Goal: Information Seeking & Learning: Learn about a topic

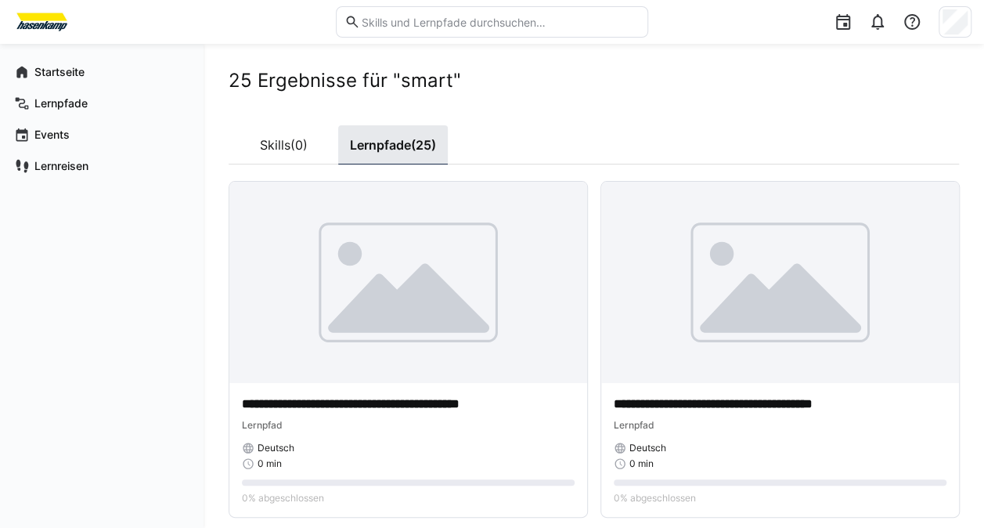
click at [386, 141] on link "Lernpfade (25)" at bounding box center [393, 144] width 110 height 39
click at [0, 0] on app-navigation-label "Lernpfade" at bounding box center [0, 0] width 0 height 0
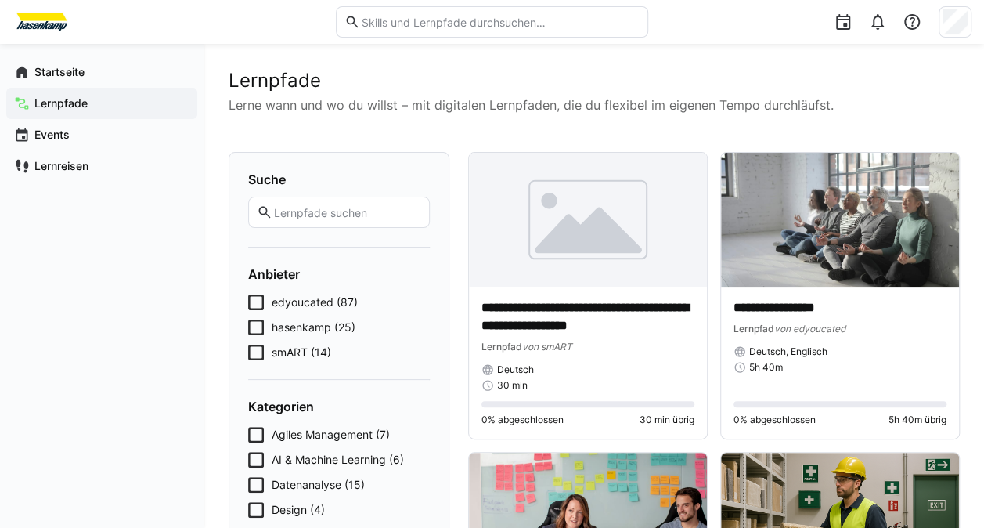
click at [254, 348] on icon at bounding box center [256, 352] width 16 height 16
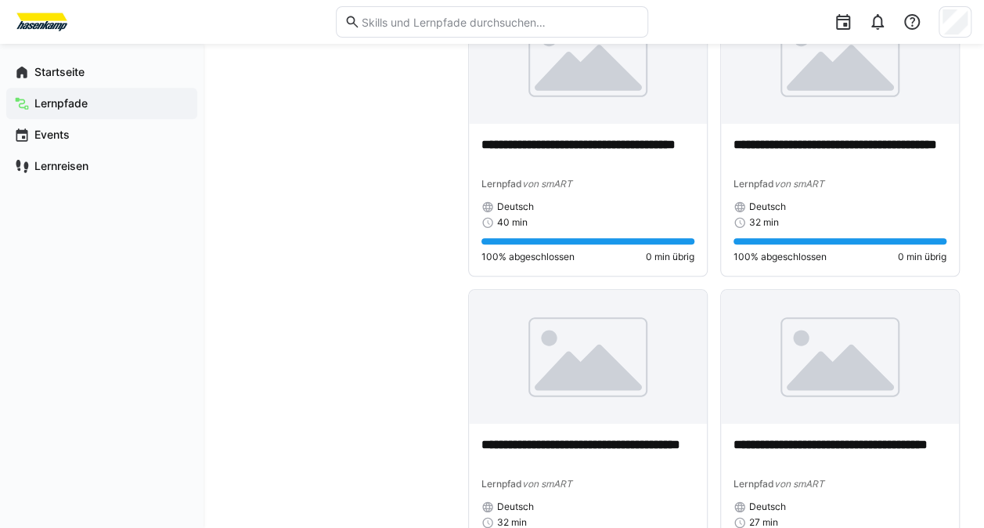
scroll to position [834, 0]
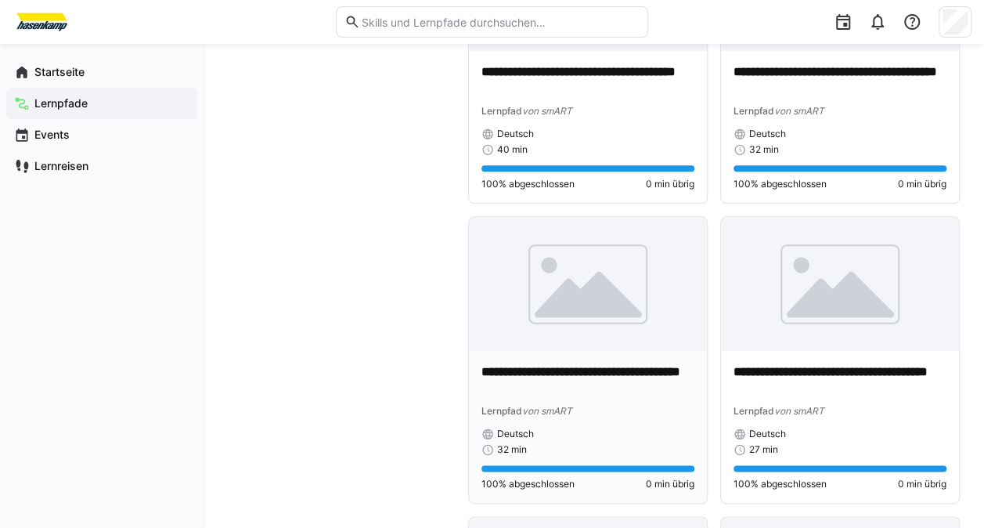
click at [578, 358] on div "**********" at bounding box center [588, 427] width 238 height 152
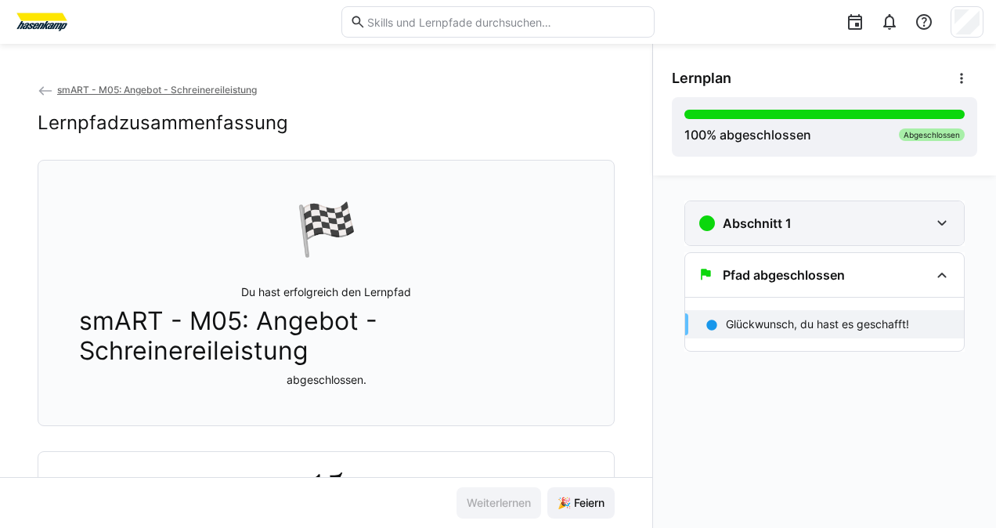
click at [740, 218] on h3 "Abschnitt 1" at bounding box center [756, 223] width 69 height 16
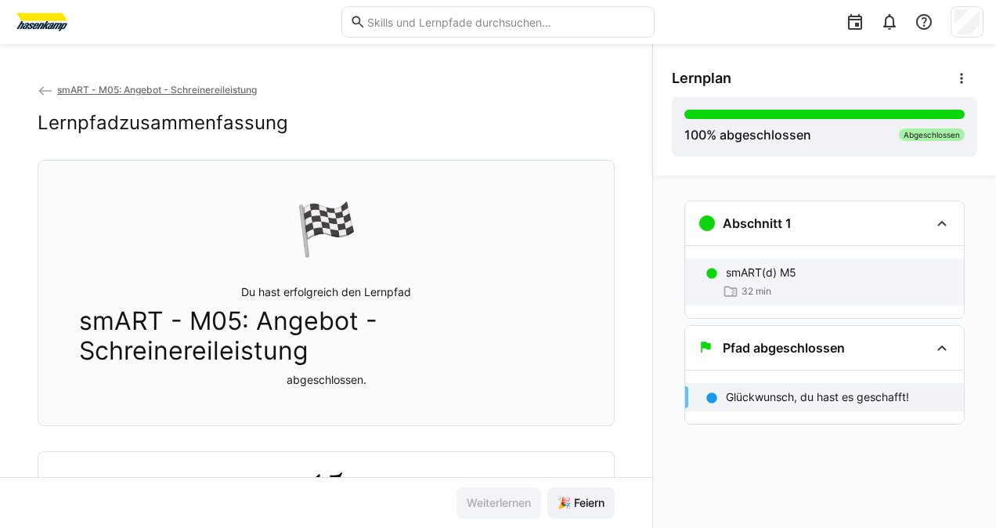
click at [747, 268] on p "smART(d) M5" at bounding box center [761, 273] width 70 height 16
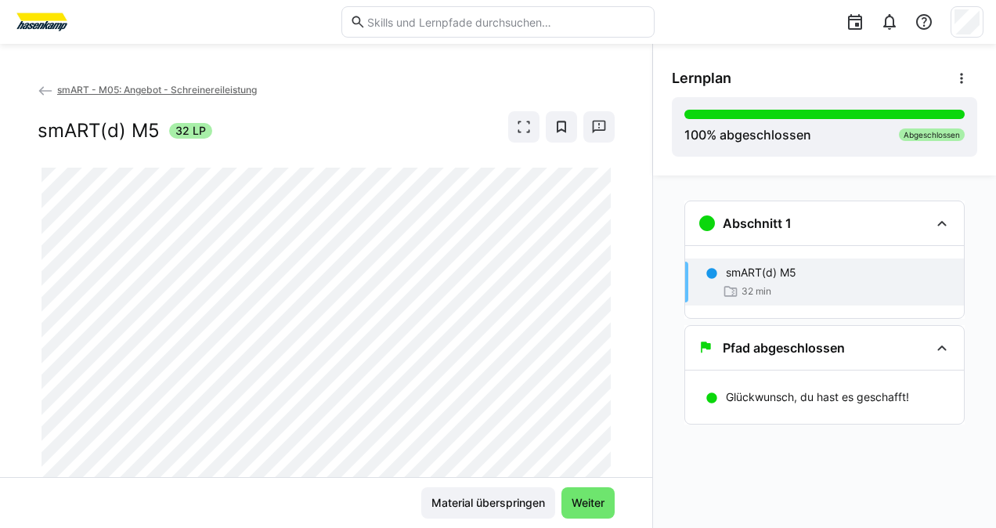
click at [153, 88] on span "smART - M05: Angebot - Schreinereileistung" at bounding box center [157, 90] width 200 height 12
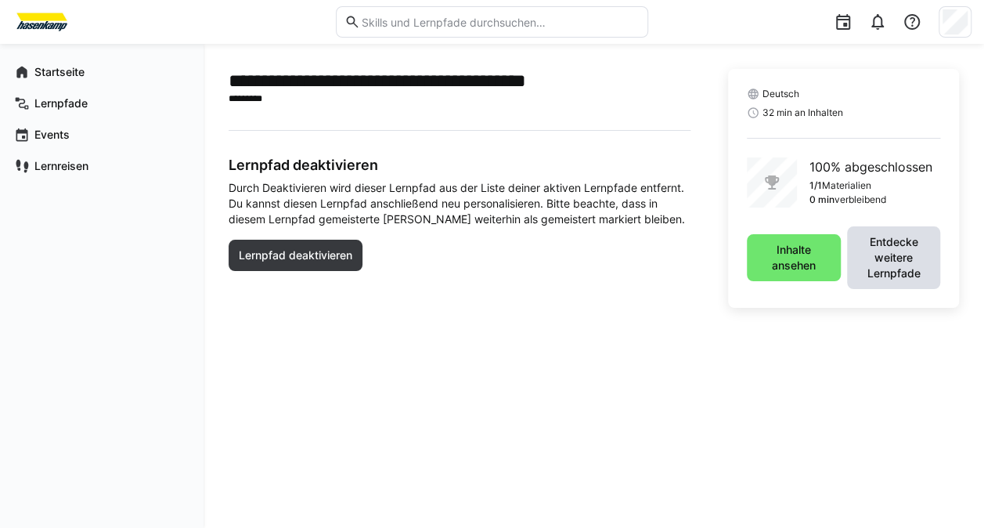
click at [870, 266] on span "Entdecke weitere Lernpfade" at bounding box center [893, 257] width 78 height 47
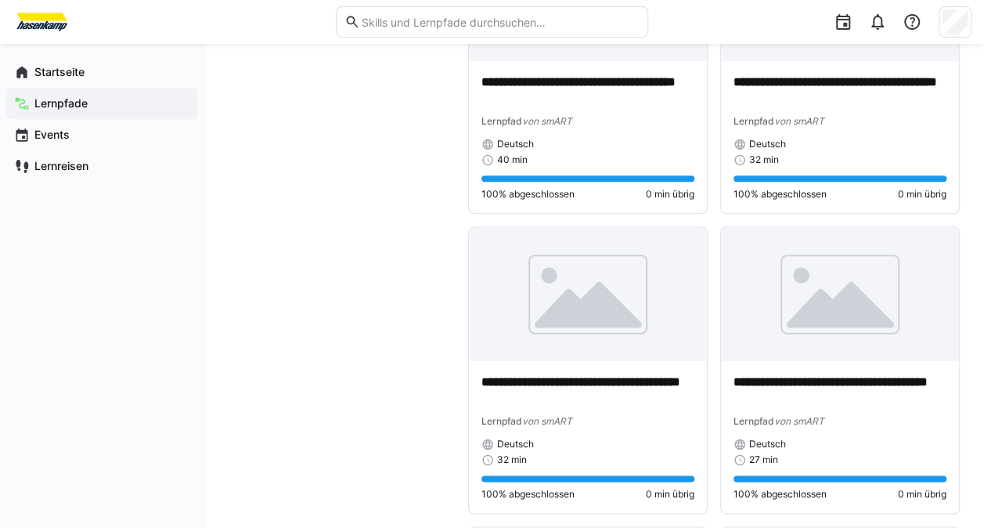
scroll to position [877, 0]
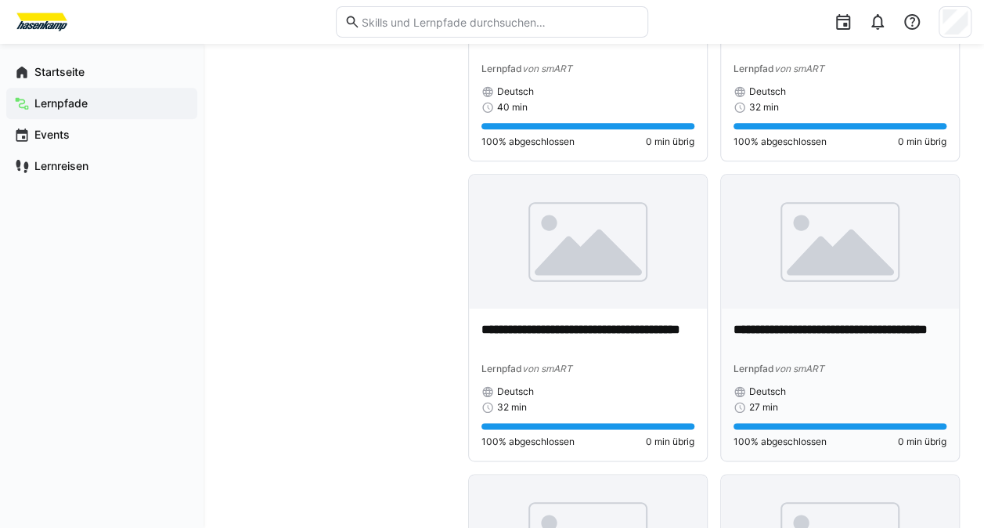
click at [866, 323] on p "**********" at bounding box center [839, 339] width 213 height 36
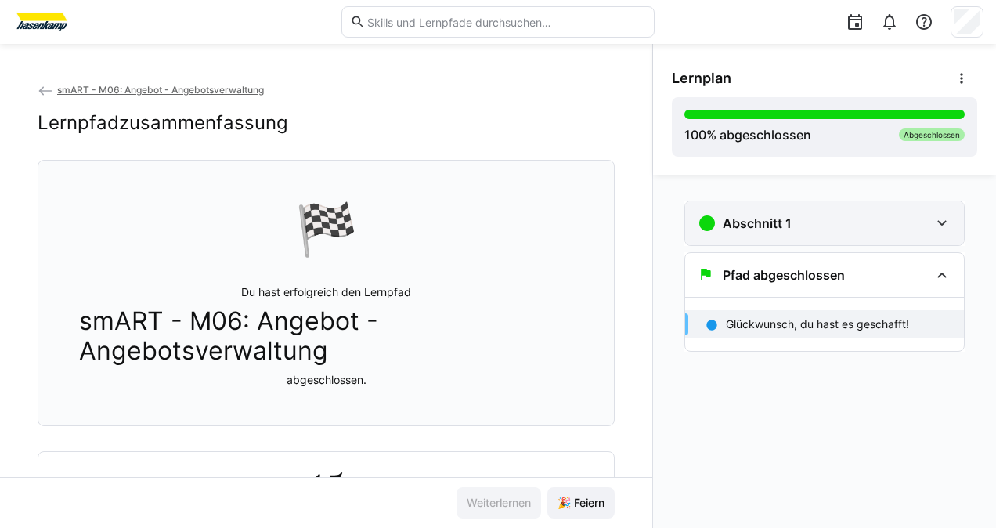
click at [723, 222] on h3 "Abschnitt 1" at bounding box center [756, 223] width 69 height 16
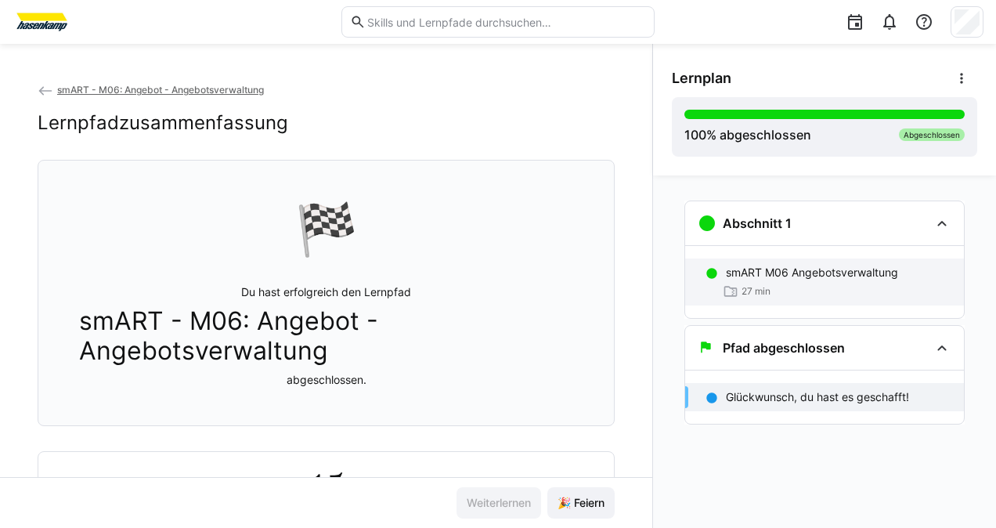
click at [737, 272] on p "smART M06 Angebotsverwaltung" at bounding box center [812, 273] width 172 height 16
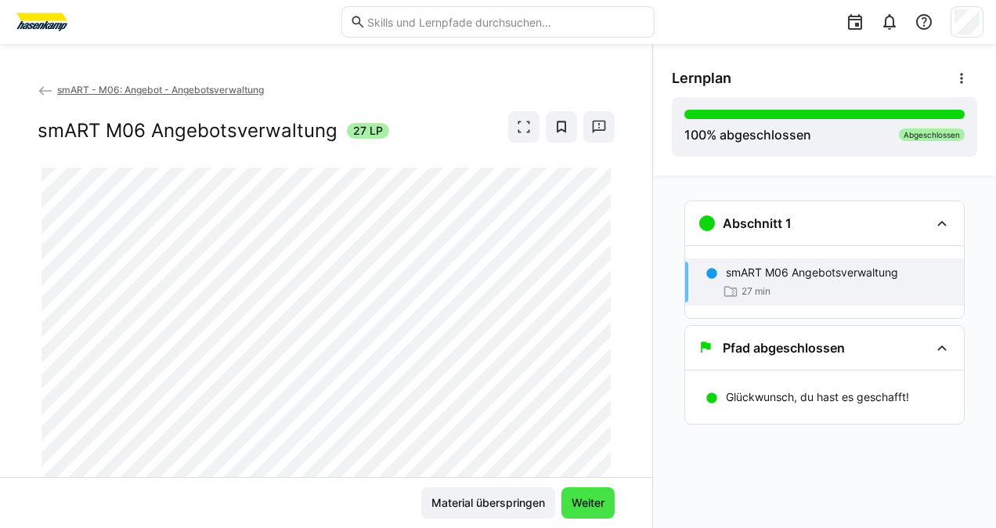
click at [589, 503] on span "Weiter" at bounding box center [588, 503] width 38 height 16
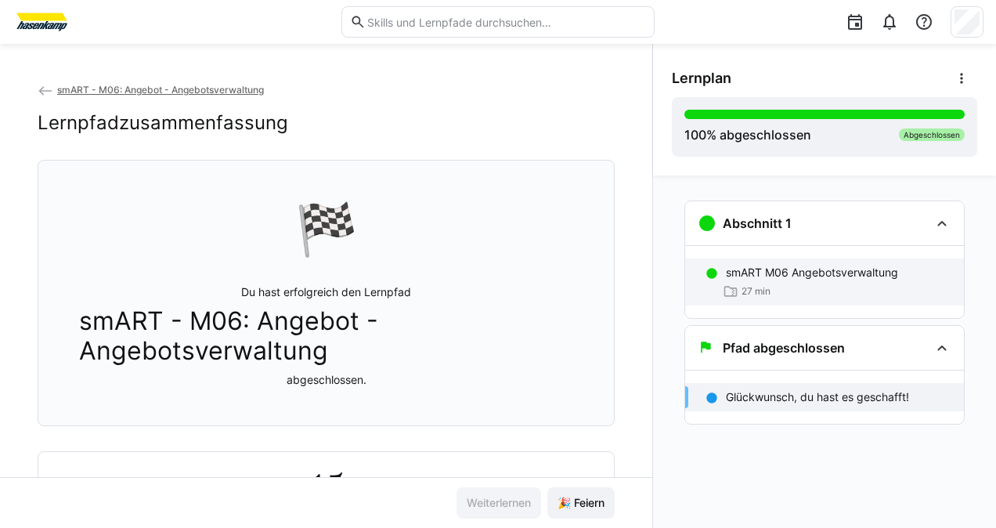
click at [766, 275] on p "smART M06 Angebotsverwaltung" at bounding box center [812, 273] width 172 height 16
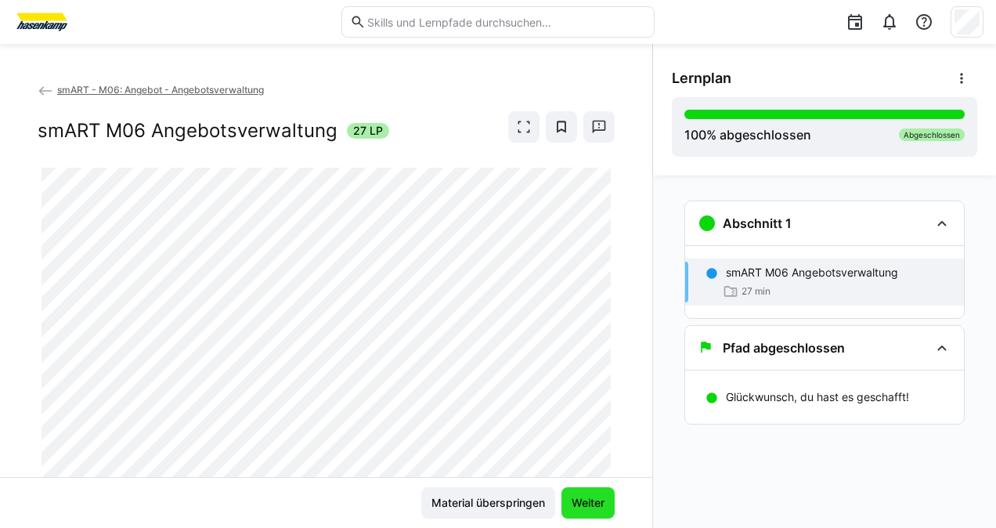
click at [583, 498] on span "Weiter" at bounding box center [588, 503] width 38 height 16
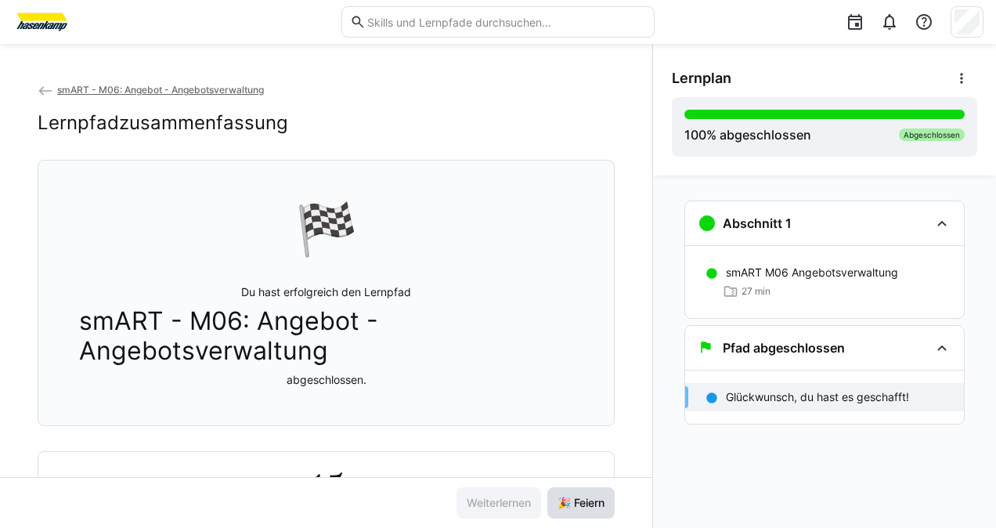
click at [585, 495] on span "🎉 Feiern" at bounding box center [581, 503] width 52 height 16
click at [131, 91] on span "smART - M06: Angebot - Angebotsverwaltung" at bounding box center [160, 90] width 207 height 12
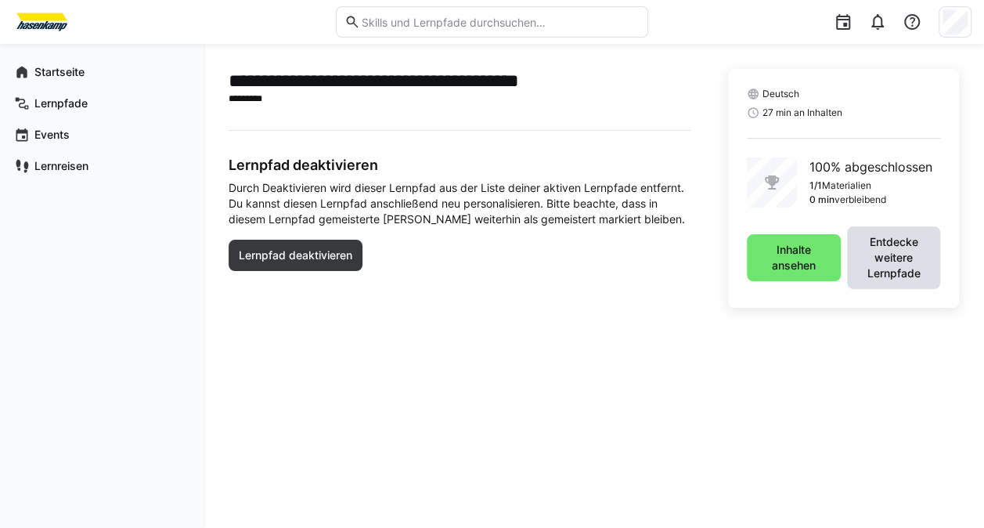
click at [877, 235] on span "Entdecke weitere Lernpfade" at bounding box center [893, 257] width 78 height 47
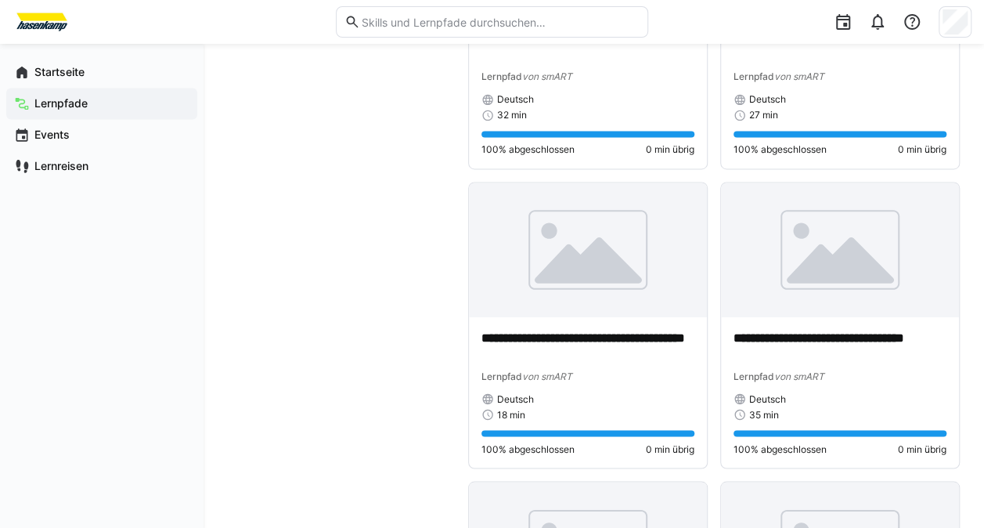
scroll to position [1210, 0]
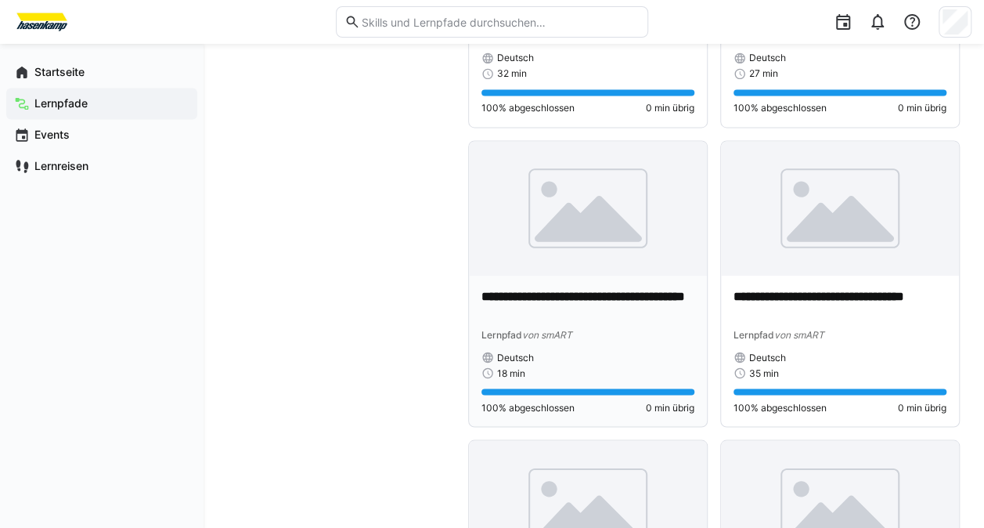
click at [554, 269] on img at bounding box center [588, 208] width 238 height 134
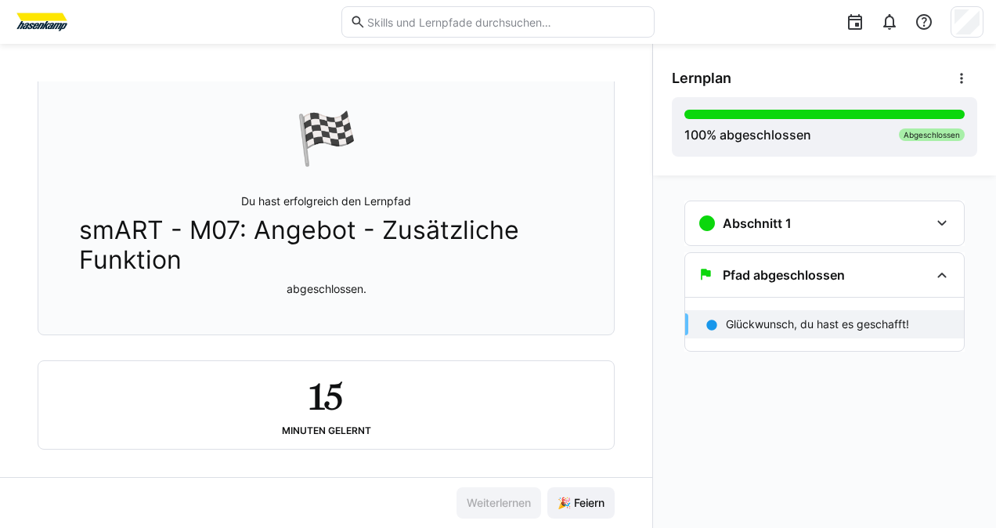
scroll to position [104, 0]
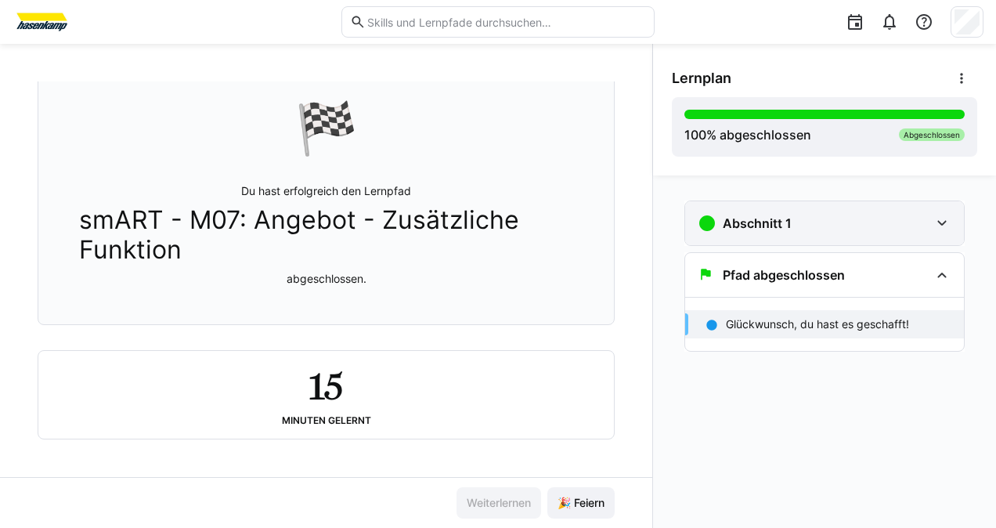
click at [747, 221] on h3 "Abschnitt 1" at bounding box center [756, 223] width 69 height 16
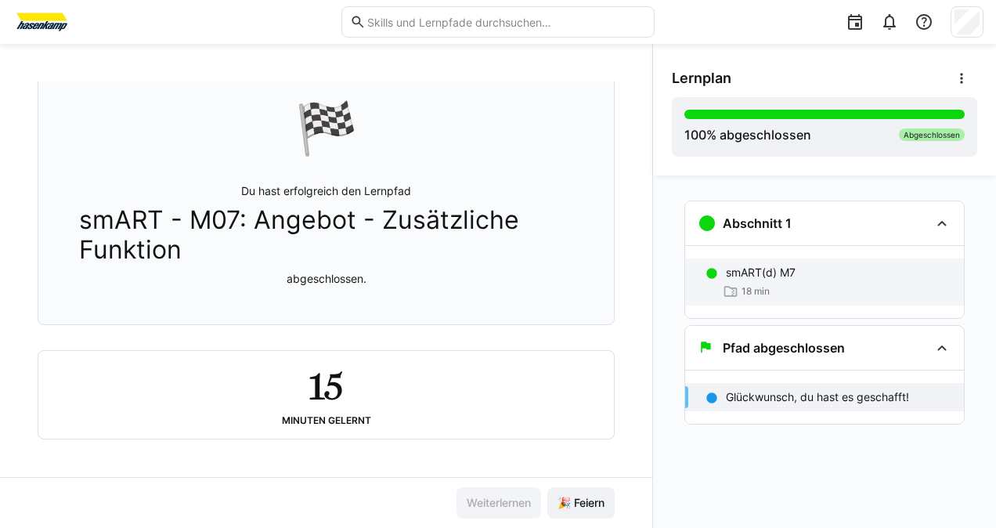
click at [722, 276] on div "smART(d) M7 18 min" at bounding box center [824, 281] width 279 height 47
